Goal: Task Accomplishment & Management: Complete application form

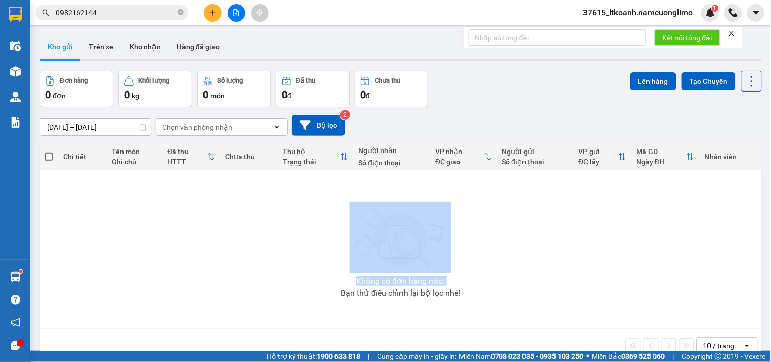
click at [123, 12] on input "0982162144" at bounding box center [116, 12] width 120 height 11
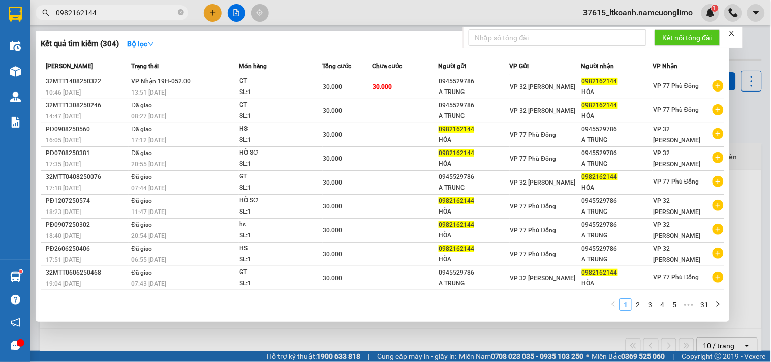
click at [123, 12] on input "0982162144" at bounding box center [116, 12] width 120 height 11
click at [205, 14] on div at bounding box center [385, 181] width 771 height 362
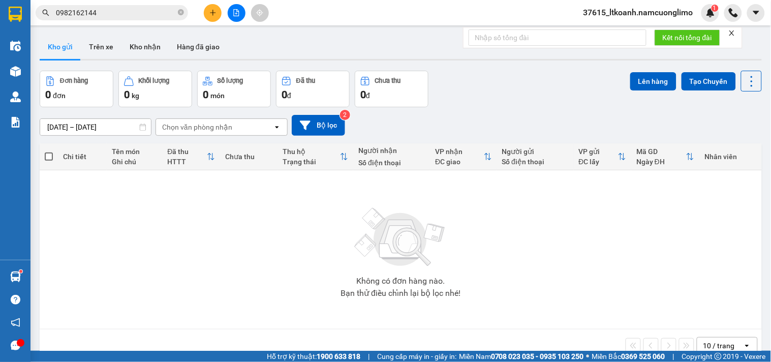
click at [210, 10] on icon "plus" at bounding box center [212, 12] width 7 height 7
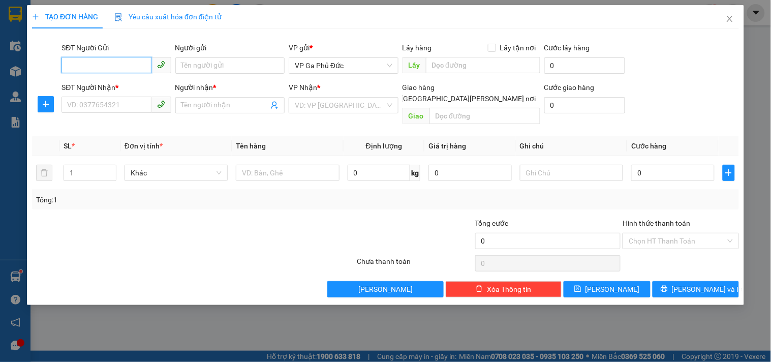
click at [131, 61] on input "SĐT Người Gửi" at bounding box center [106, 65] width 89 height 16
type input "0979548869"
click at [119, 87] on div "0979548869 - HẢI" at bounding box center [117, 85] width 98 height 11
type input "HẢI"
type input "0979548869"
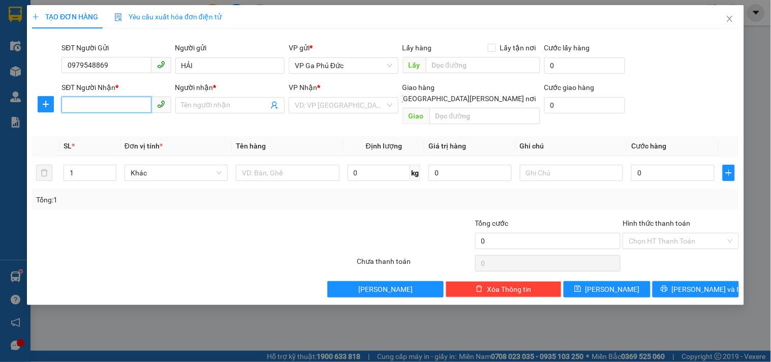
click at [136, 102] on input "SĐT Người Nhận *" at bounding box center [106, 105] width 89 height 16
type input "0356680102"
click at [134, 130] on div "0356680102 - ĐẶNG" at bounding box center [118, 125] width 100 height 11
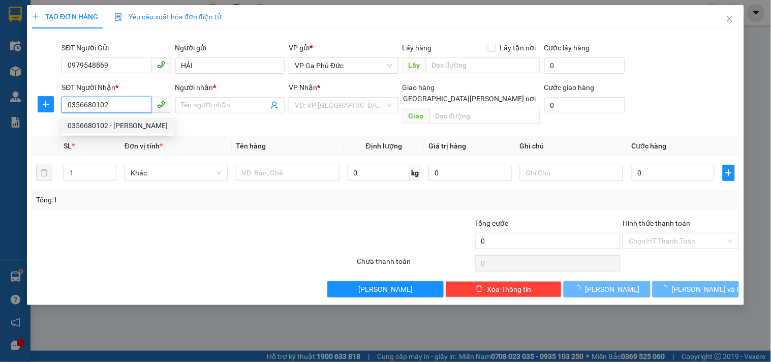
type input "ĐẶNG"
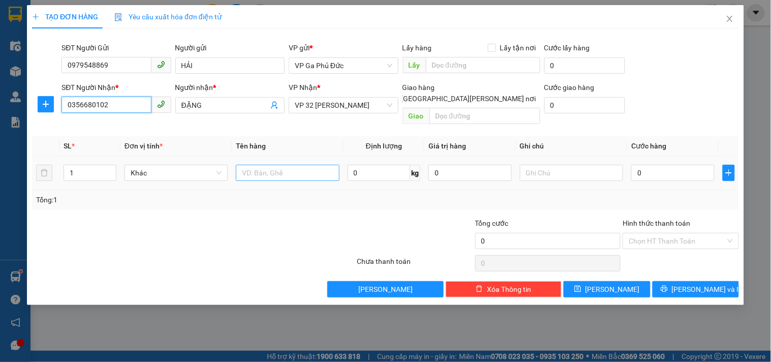
type input "0356680102"
click at [303, 165] on input "text" at bounding box center [287, 173] width 103 height 16
type input "LK"
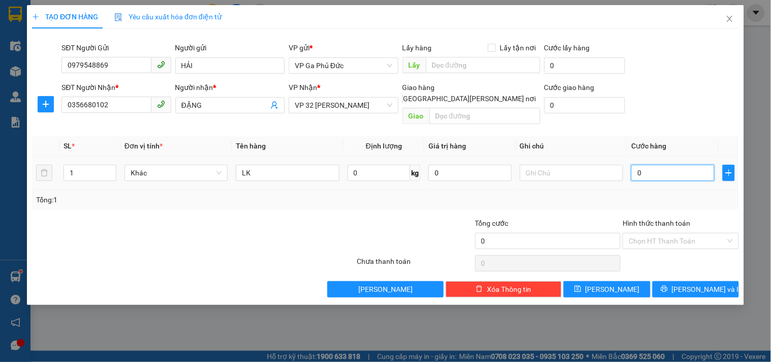
click at [679, 165] on input "0" at bounding box center [672, 173] width 83 height 16
type input "3"
type input "30"
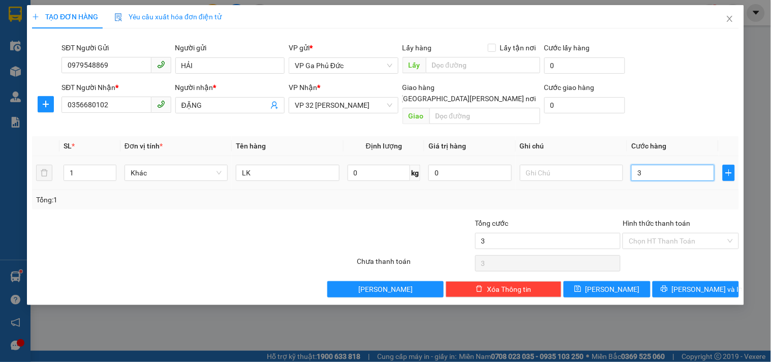
type input "30"
type input "30.000"
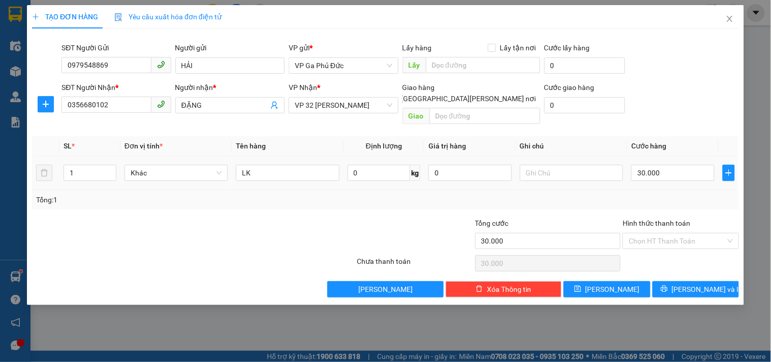
click at [664, 177] on td "30.000" at bounding box center [672, 173] width 91 height 34
click at [702, 284] on span "Lưu và In" at bounding box center [707, 289] width 71 height 11
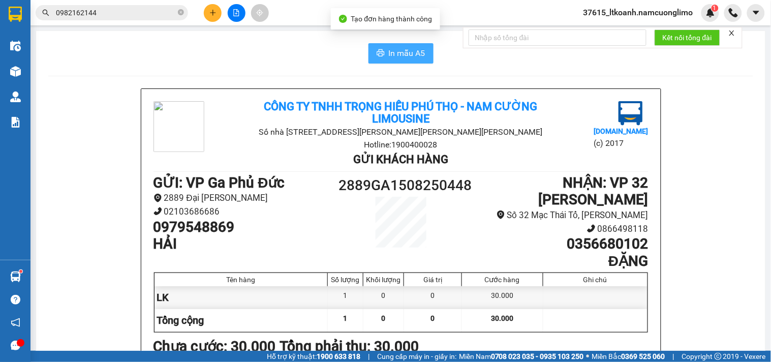
click at [391, 52] on span "In mẫu A5" at bounding box center [407, 53] width 37 height 13
